Goal: Transaction & Acquisition: Book appointment/travel/reservation

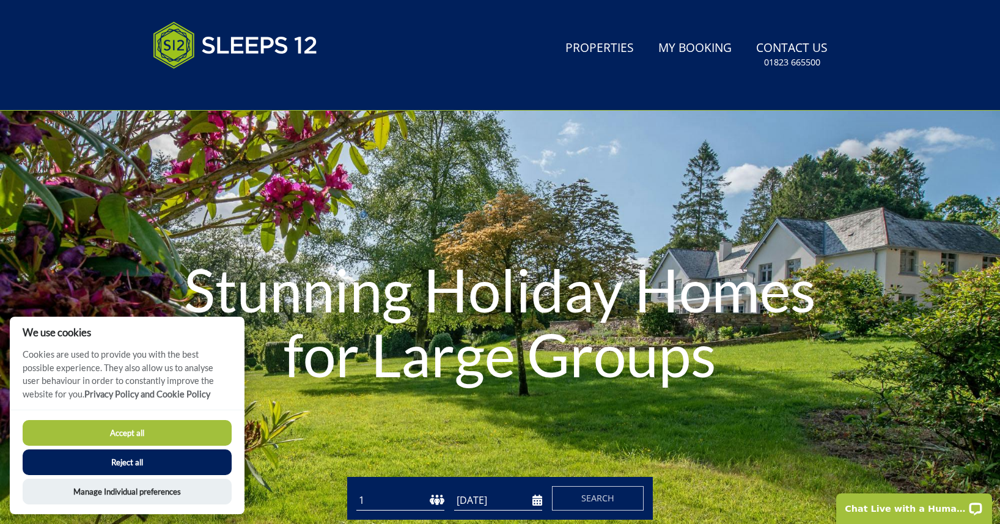
scroll to position [41, 0]
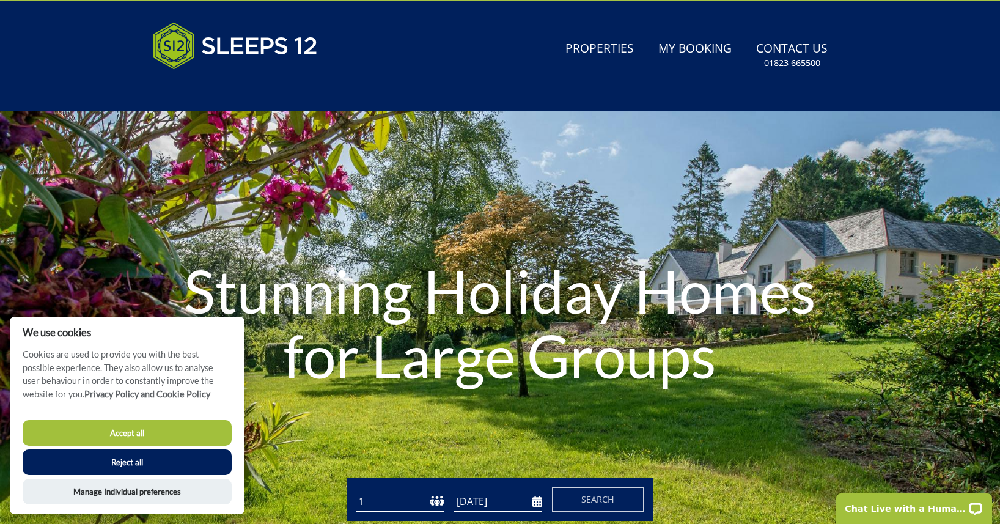
click at [125, 464] on button "Reject all" at bounding box center [127, 462] width 209 height 26
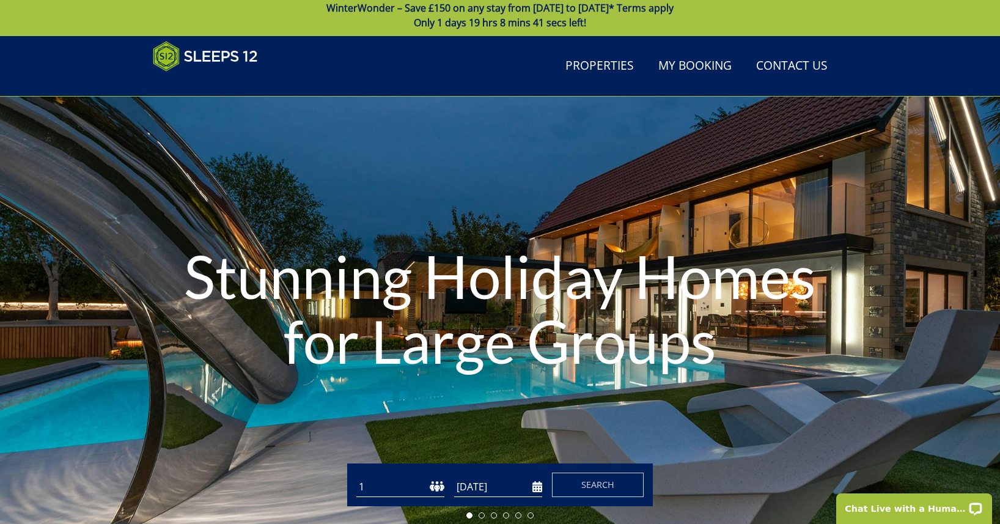
click at [356, 477] on select "1 2 3 4 5 6 7 8 9 10 11 12 13 14 15 16 17 18 19 20 21 22 23 24 25 26 27 28 29 3…" at bounding box center [400, 487] width 88 height 20
select select "26"
click option "26" at bounding box center [0, 0] width 0 height 0
click at [540, 487] on input "[DATE]" at bounding box center [498, 487] width 88 height 20
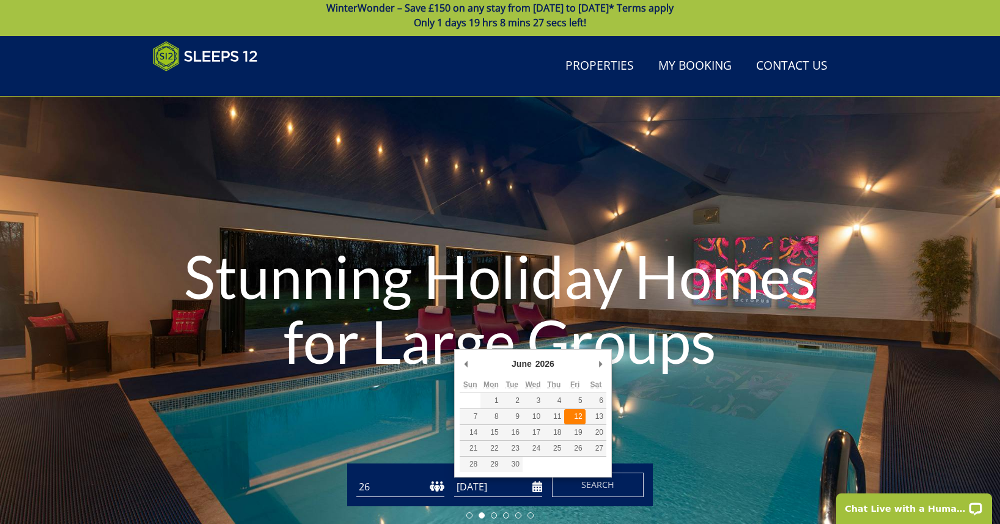
type input "[DATE]"
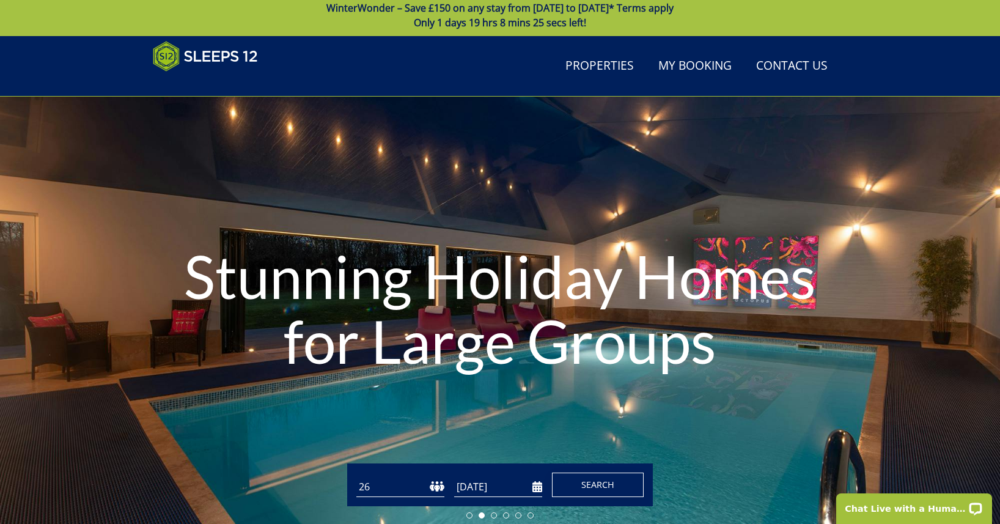
click at [584, 483] on span "Search" at bounding box center [597, 485] width 33 height 12
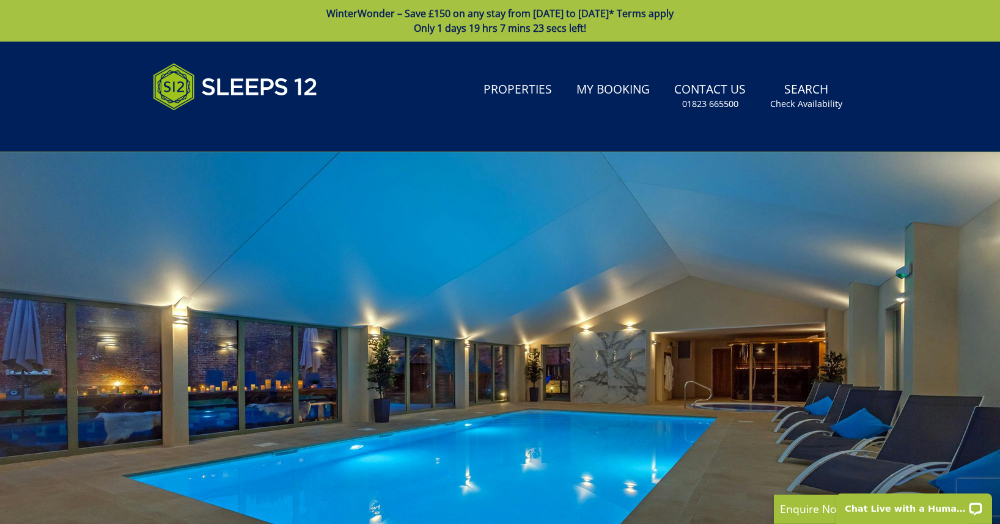
select select "26"
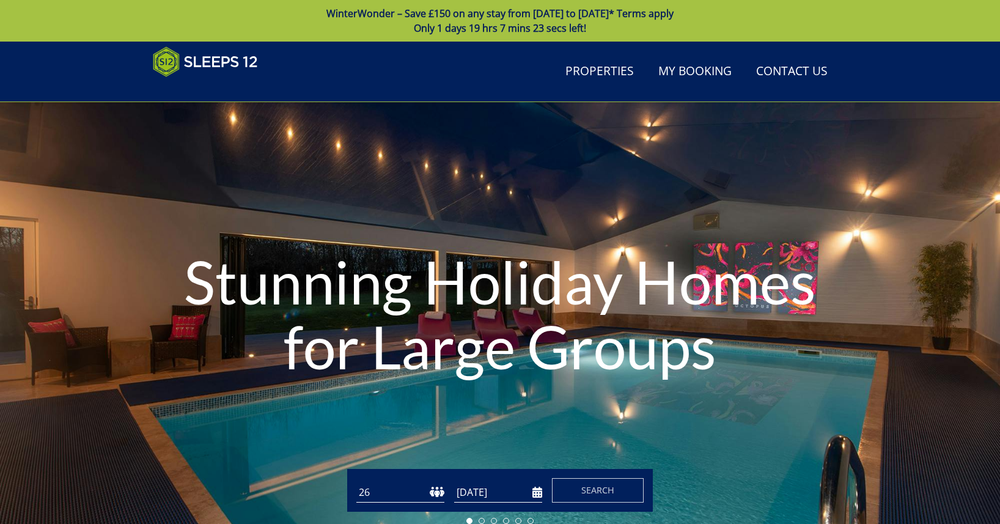
scroll to position [6, 0]
